Goal: Task Accomplishment & Management: Use online tool/utility

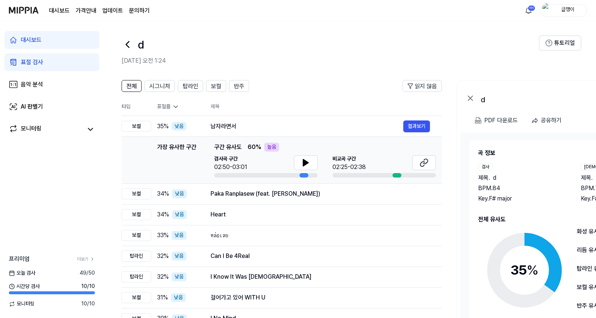
click at [27, 61] on div "표절 검사" at bounding box center [32, 62] width 22 height 9
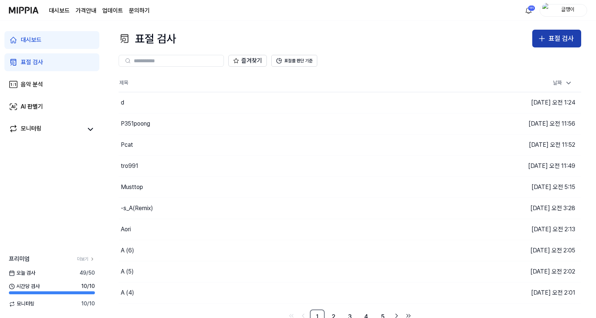
click at [548, 33] on button "표절 검사" at bounding box center [556, 39] width 49 height 18
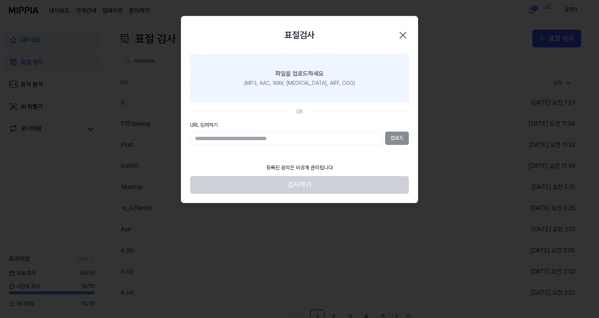
click at [278, 80] on div "(MP3, AAC, WAV, [MEDICAL_DATA], AIFF, OGG)" at bounding box center [299, 83] width 111 height 7
click at [0, 0] on input "파일을 업로드하세요 (MP3, AAC, WAV, [MEDICAL_DATA], AIFF, OGG)" at bounding box center [0, 0] width 0 height 0
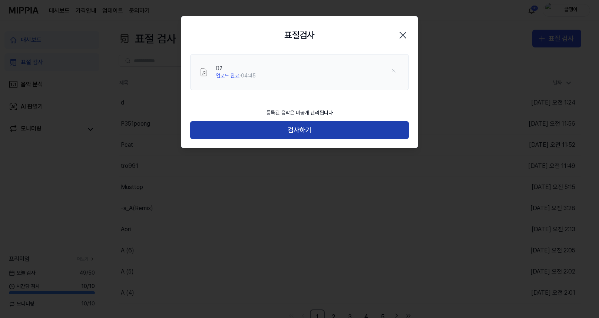
click at [297, 128] on button "검사하기" at bounding box center [299, 130] width 219 height 18
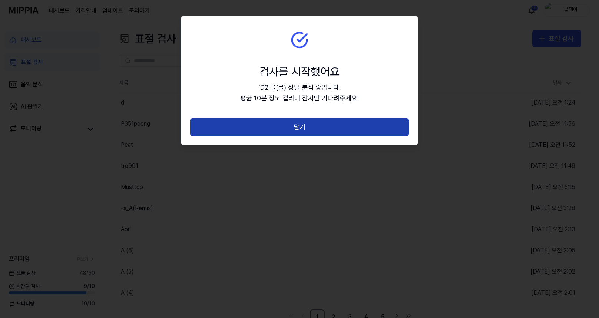
click at [301, 125] on button "닫기" at bounding box center [299, 127] width 219 height 18
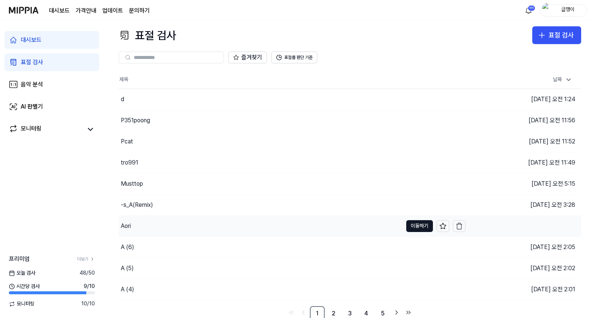
scroll to position [6, 0]
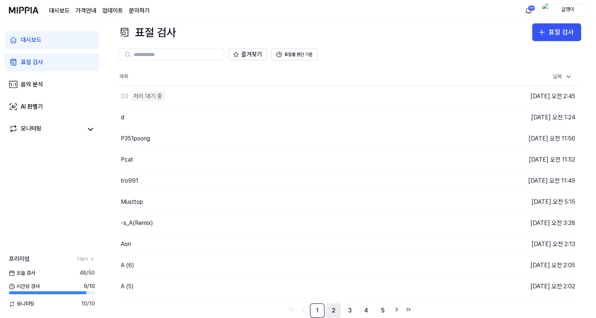
click at [334, 310] on link "2" at bounding box center [333, 310] width 15 height 15
click at [350, 310] on link "3" at bounding box center [350, 310] width 15 height 15
click at [364, 309] on link "4" at bounding box center [366, 310] width 15 height 15
click at [369, 310] on link "5" at bounding box center [366, 310] width 15 height 15
click at [383, 308] on link "7" at bounding box center [382, 310] width 15 height 15
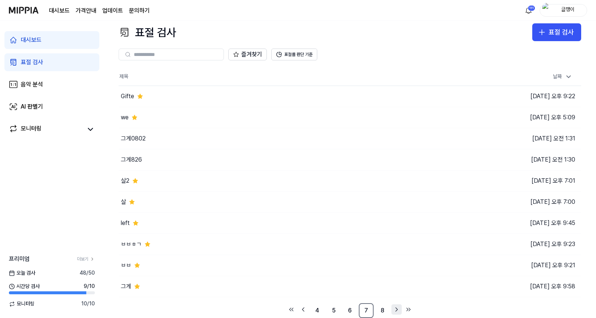
click at [396, 310] on icon "Go to next page" at bounding box center [396, 309] width 7 height 9
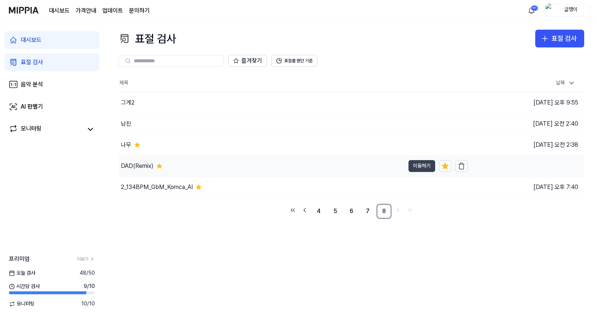
click at [423, 168] on button "이동하기" at bounding box center [422, 166] width 27 height 12
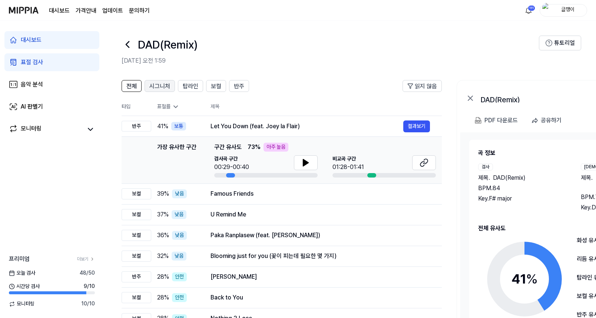
click at [157, 85] on span "시그니처" at bounding box center [159, 86] width 21 height 9
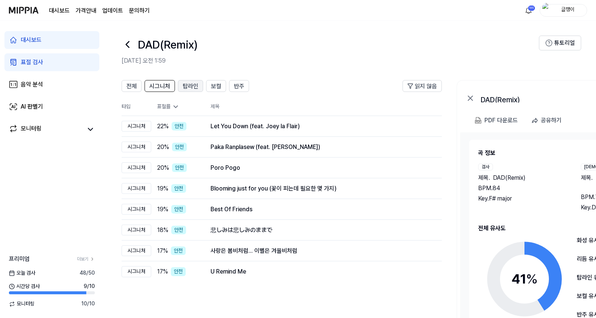
click at [191, 88] on span "탑라인" at bounding box center [191, 86] width 16 height 9
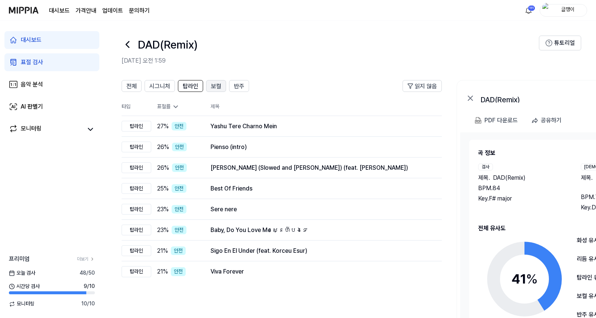
click at [214, 88] on span "보컬" at bounding box center [216, 86] width 10 height 9
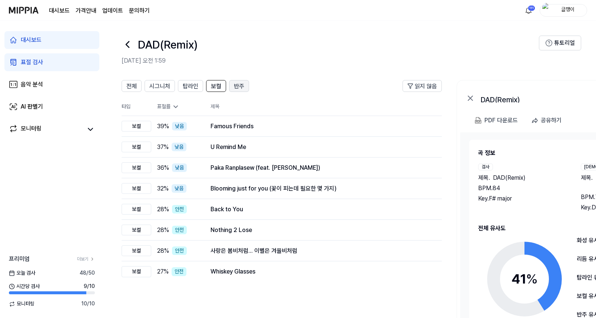
click at [238, 89] on span "반주" at bounding box center [239, 86] width 10 height 9
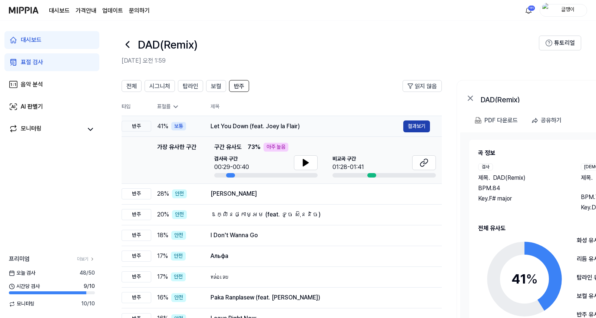
click at [417, 128] on button "결과보기" at bounding box center [416, 126] width 27 height 12
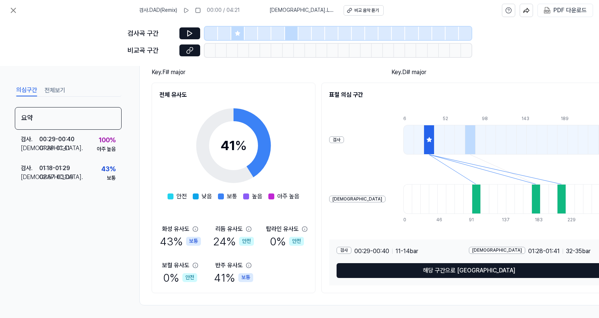
scroll to position [78, 0]
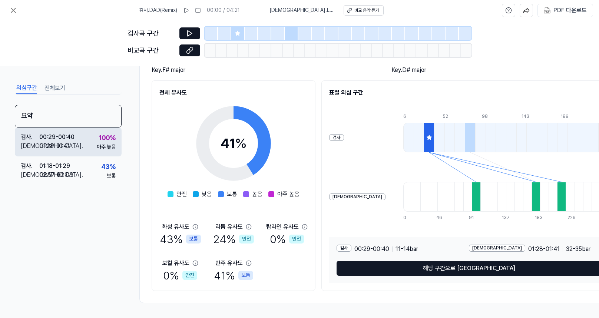
click at [73, 140] on div "00:29 - 00:40" at bounding box center [56, 137] width 35 height 9
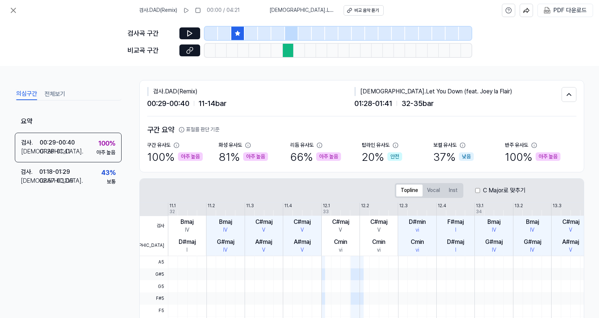
scroll to position [0, 0]
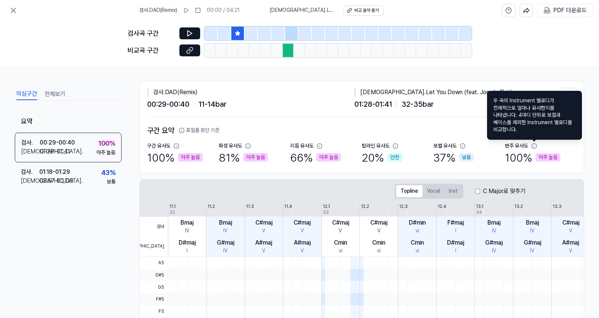
click at [536, 145] on icon at bounding box center [534, 146] width 6 height 6
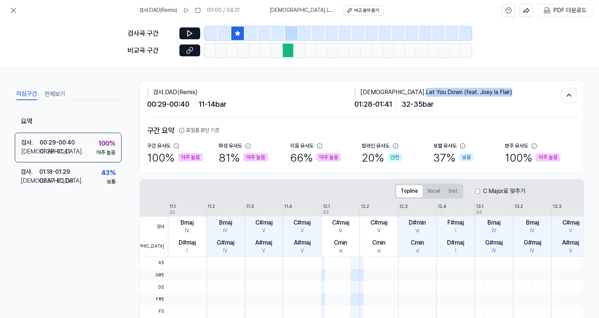
drag, startPoint x: 373, startPoint y: 92, endPoint x: 464, endPoint y: 94, distance: 91.2
click at [464, 94] on div "[DEMOGRAPHIC_DATA] . Let You Down (feat. Joey la Flair)" at bounding box center [457, 92] width 207 height 9
drag, startPoint x: 464, startPoint y: 94, endPoint x: 456, endPoint y: 92, distance: 8.4
copy div "Let You Down (feat. Joey la Flair)"
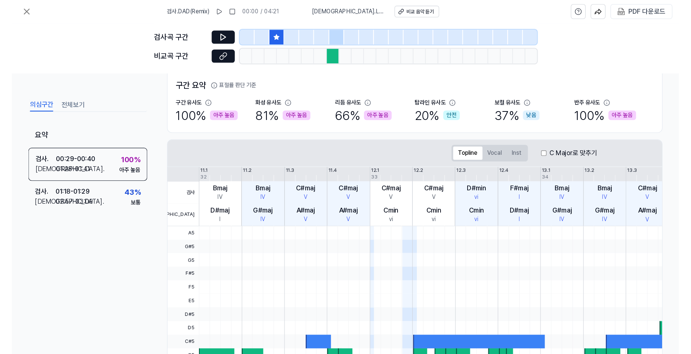
scroll to position [53, 0]
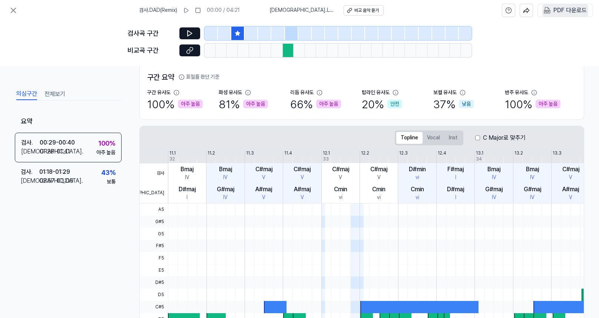
click at [554, 9] on 다운로드 "PDF 다운로드" at bounding box center [565, 10] width 46 height 13
